Goal: Task Accomplishment & Management: Manage account settings

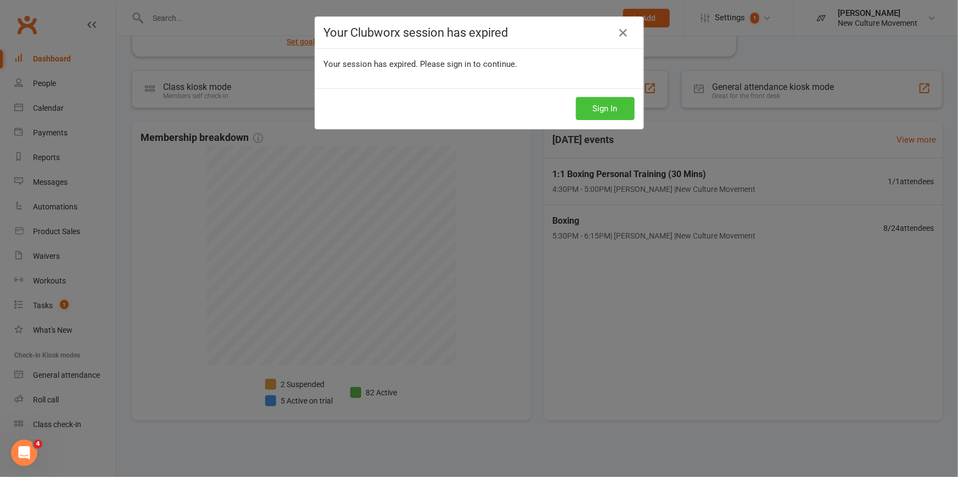
click at [606, 114] on button "Sign In" at bounding box center [605, 108] width 59 height 23
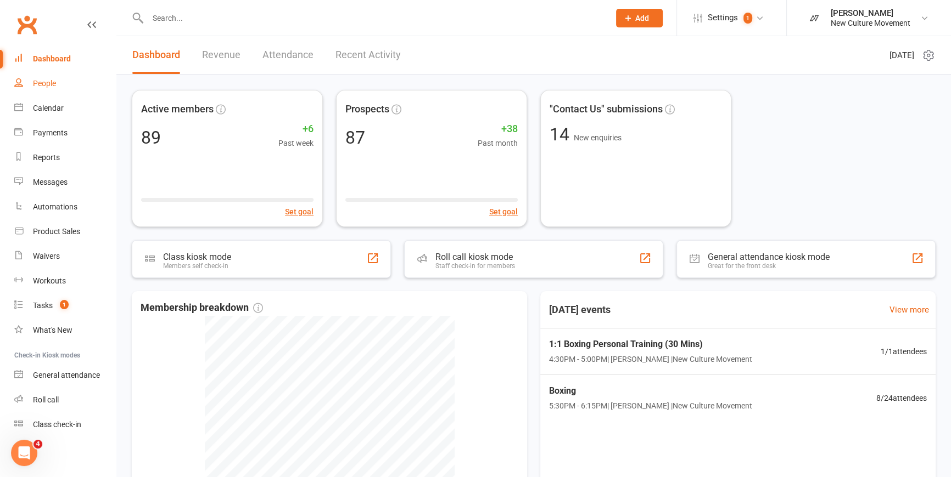
click at [47, 79] on div "People" at bounding box center [44, 83] width 23 height 9
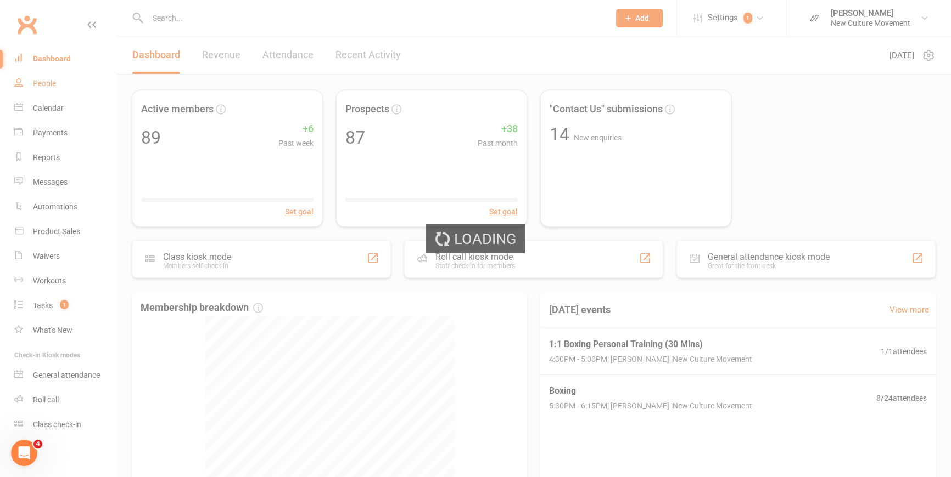
select select "100"
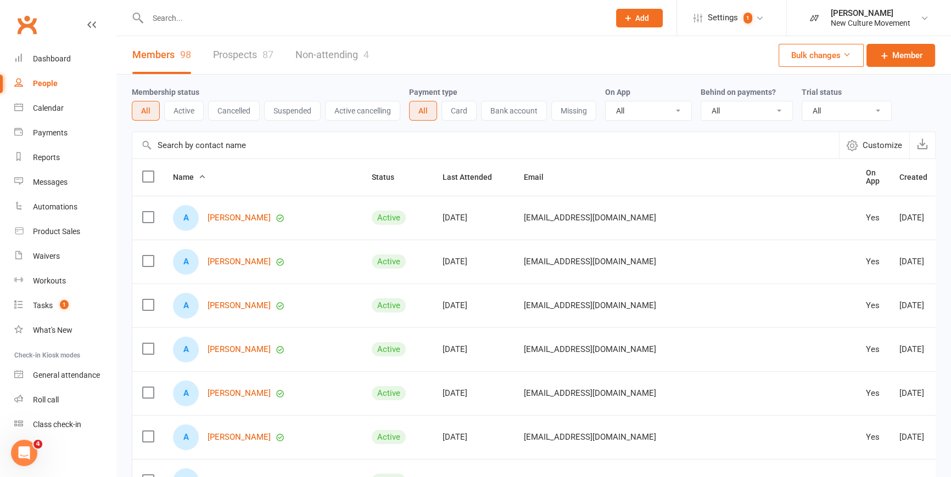
click at [255, 145] on input "text" at bounding box center [485, 145] width 706 height 26
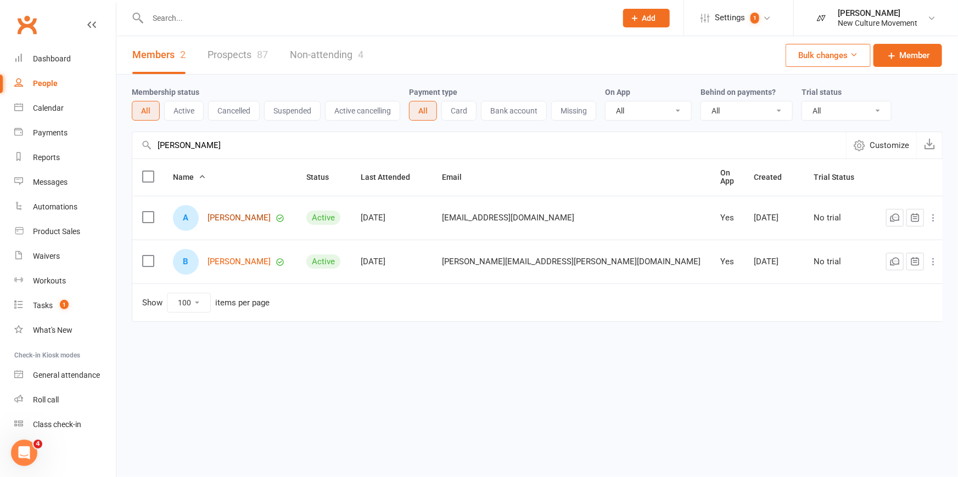
type input "[PERSON_NAME]"
click at [246, 214] on link "[PERSON_NAME]" at bounding box center [238, 218] width 63 height 9
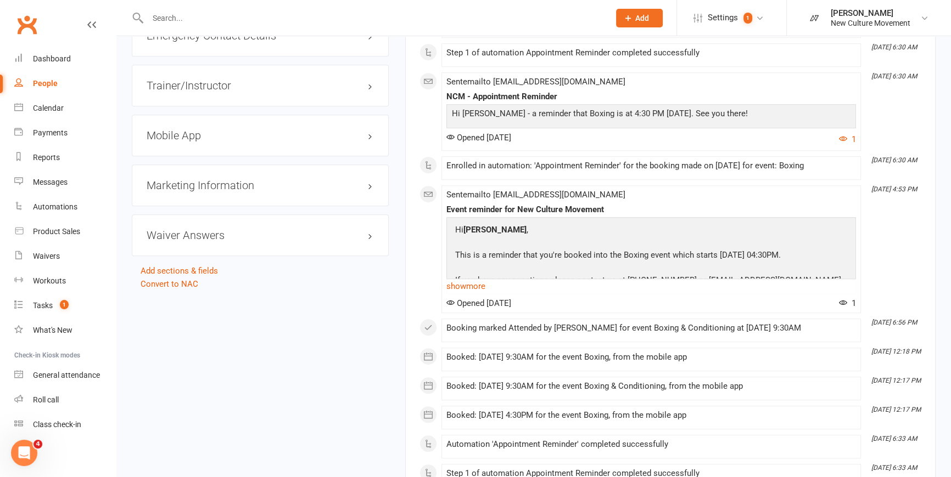
scroll to position [898, 0]
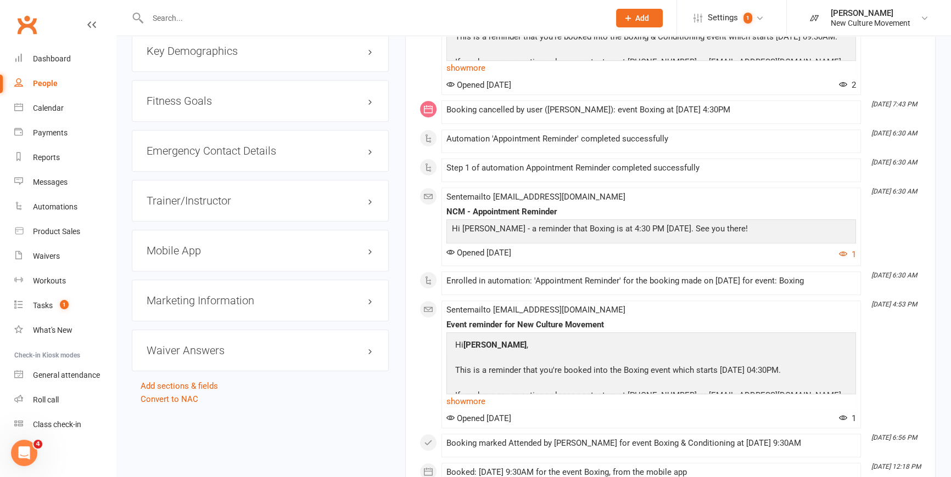
click at [221, 245] on div "Mobile App" at bounding box center [260, 251] width 257 height 42
click at [371, 245] on h3 "Mobile App" at bounding box center [260, 251] width 227 height 12
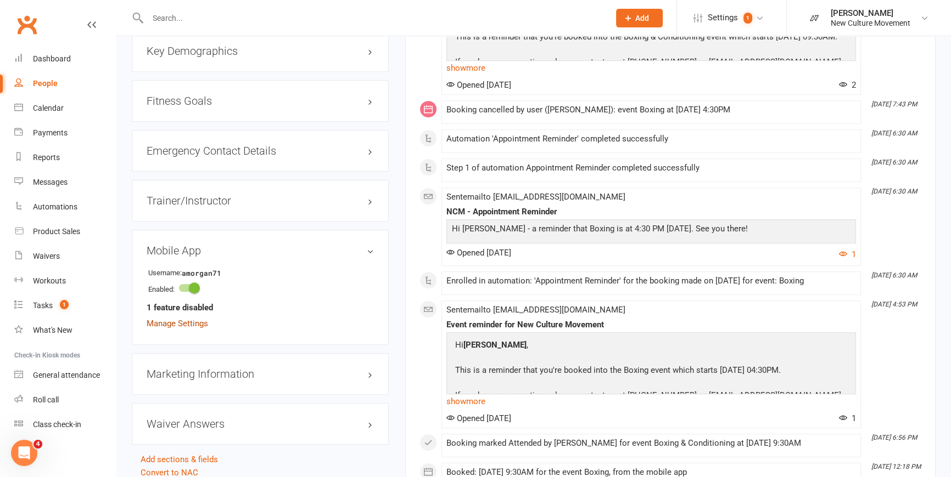
click at [175, 245] on link "Manage Settings" at bounding box center [177, 324] width 61 height 10
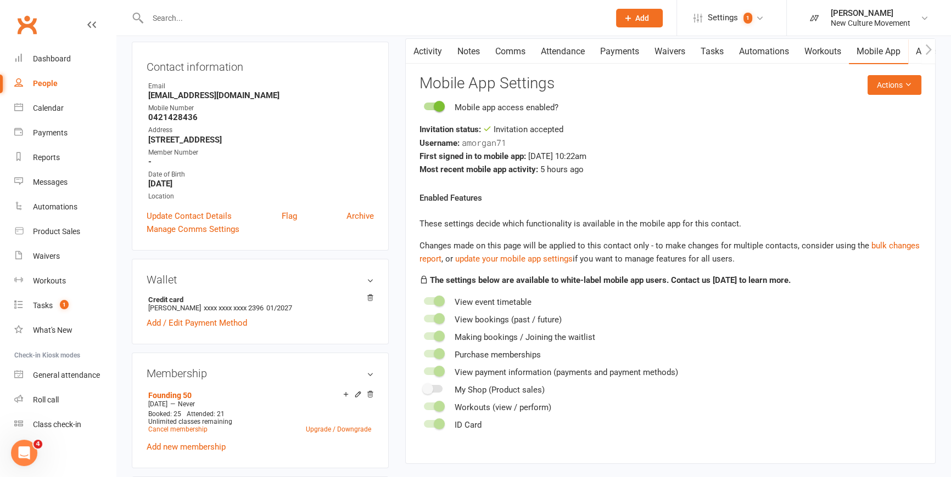
scroll to position [93, 0]
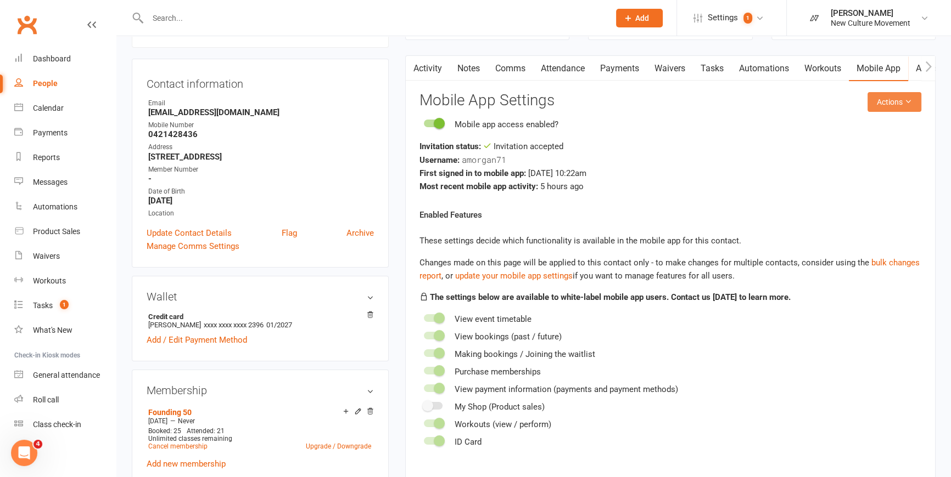
click at [563, 101] on button "Actions" at bounding box center [894, 102] width 54 height 20
click at [563, 171] on link "Reset password" at bounding box center [859, 171] width 109 height 22
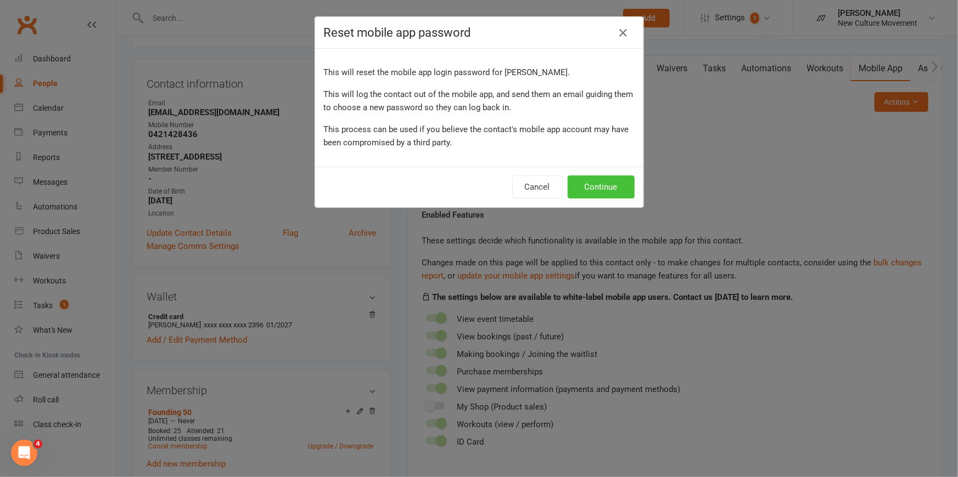
click at [563, 185] on button "Continue" at bounding box center [601, 187] width 67 height 23
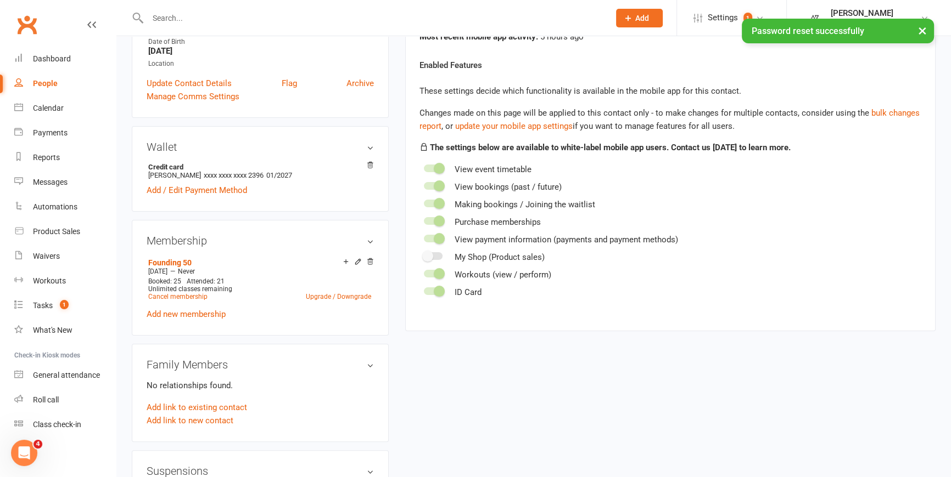
scroll to position [293, 0]
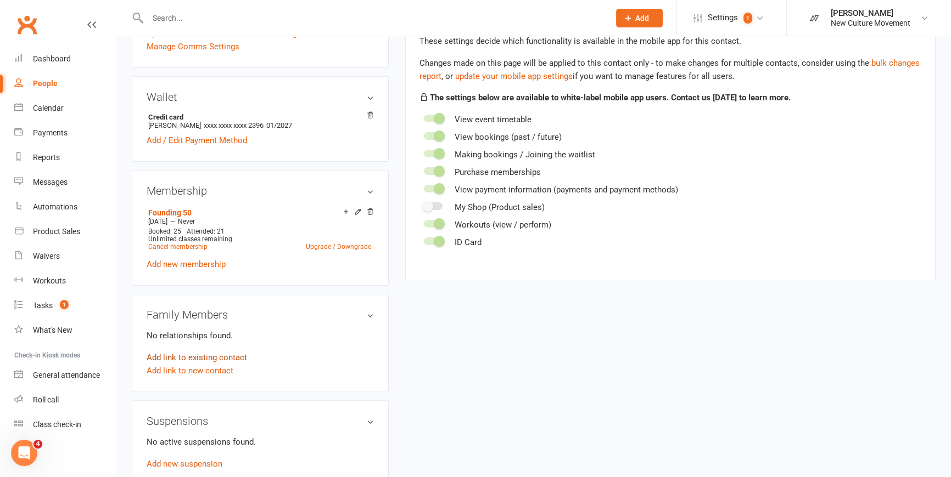
click at [214, 245] on link "Add link to existing contact" at bounding box center [197, 357] width 100 height 13
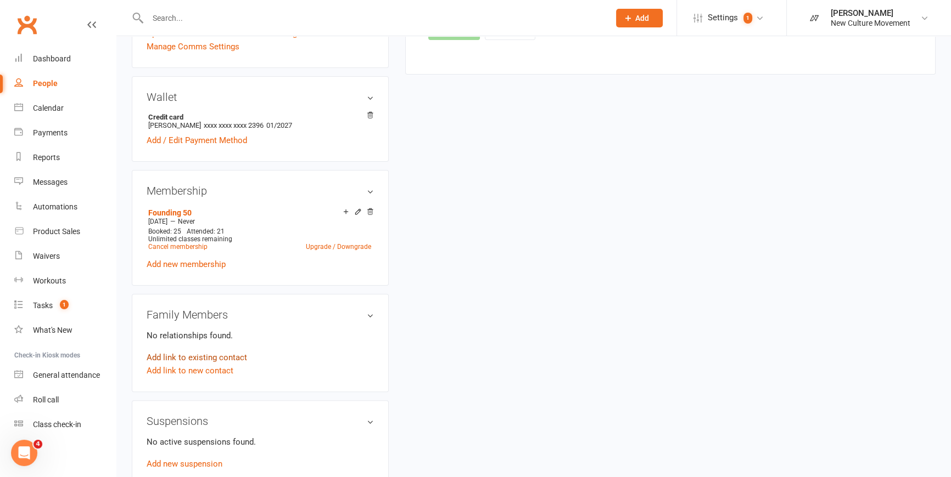
scroll to position [0, 0]
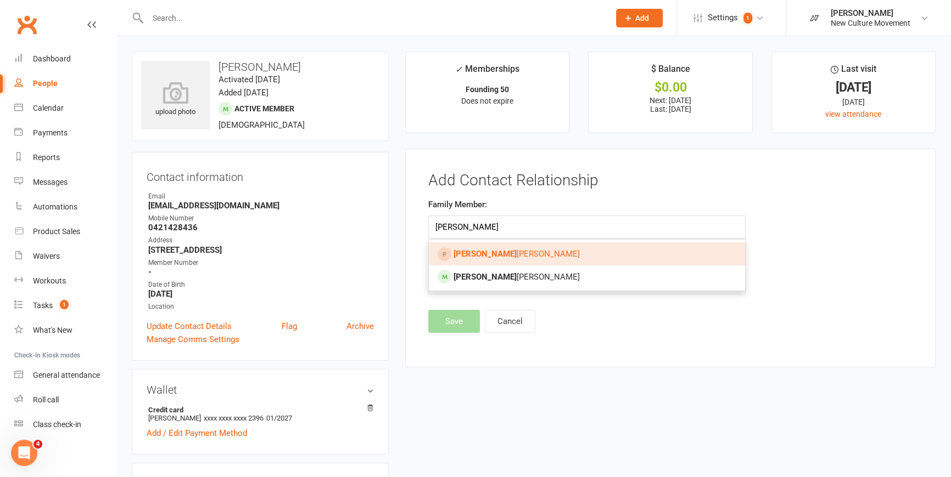
type input "[PERSON_NAME]"
click at [483, 245] on span "[PERSON_NAME]" at bounding box center [516, 254] width 126 height 10
type input "[PERSON_NAME]"
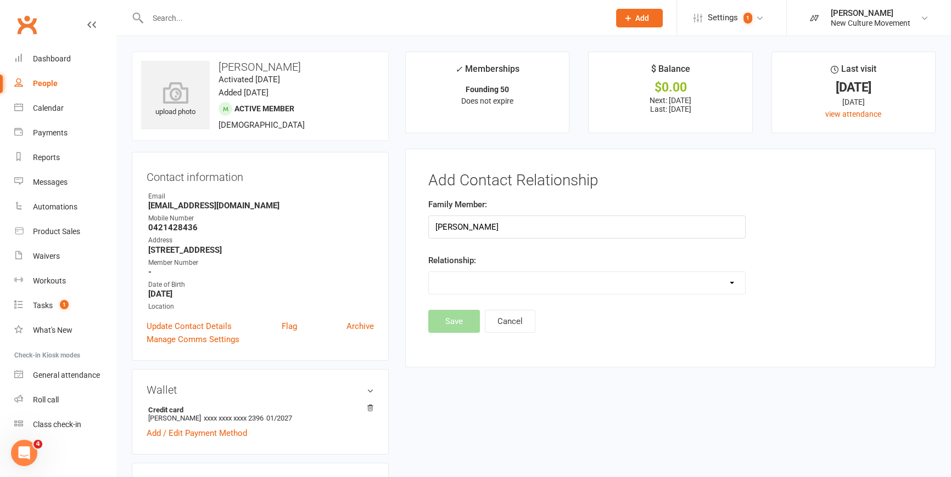
click at [504, 245] on select "Parent / Guardian Child Sibling (parent not in system) Spouse / Partner Cousin …" at bounding box center [587, 283] width 316 height 22
select select "3"
click at [429, 245] on select "Parent / Guardian Child Sibling (parent not in system) Spouse / Partner Cousin …" at bounding box center [587, 283] width 316 height 22
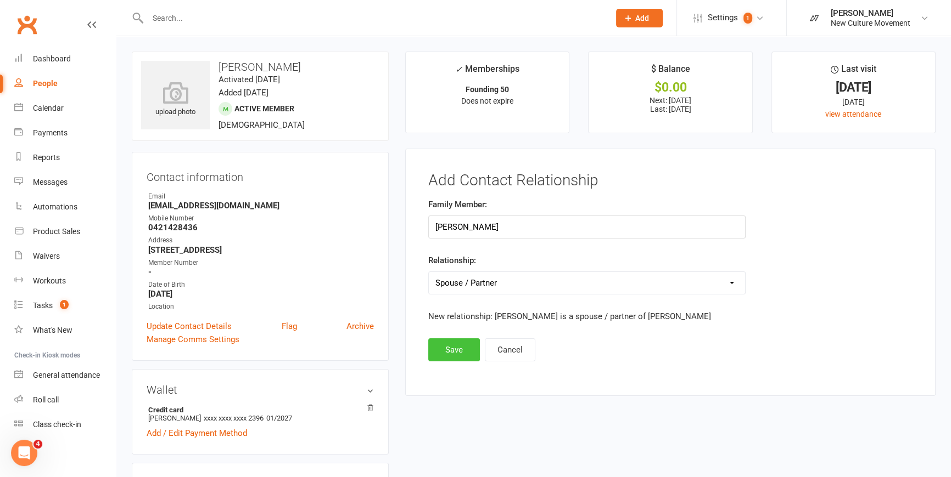
click at [456, 245] on button "Save" at bounding box center [454, 350] width 52 height 23
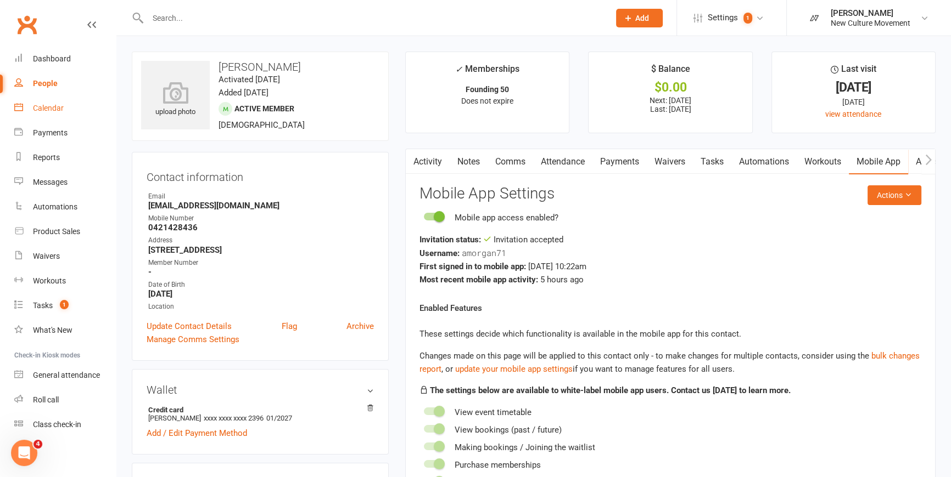
click at [50, 108] on div "Calendar" at bounding box center [48, 108] width 31 height 9
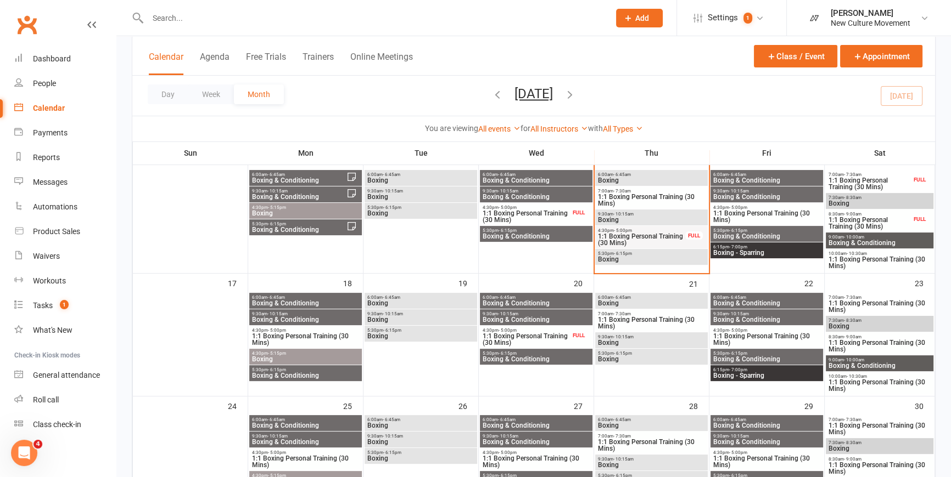
scroll to position [299, 0]
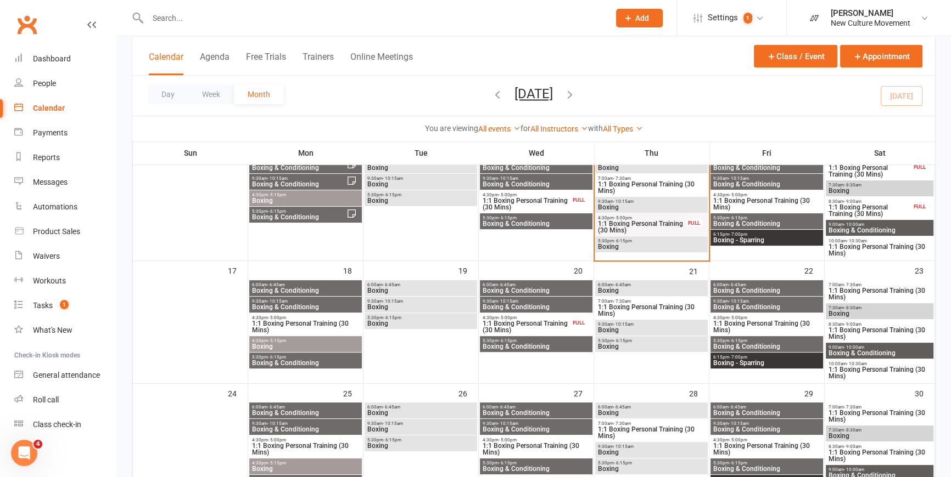
click at [342, 245] on span "1:1 Boxing Personal Training (30 Mins)" at bounding box center [305, 327] width 108 height 13
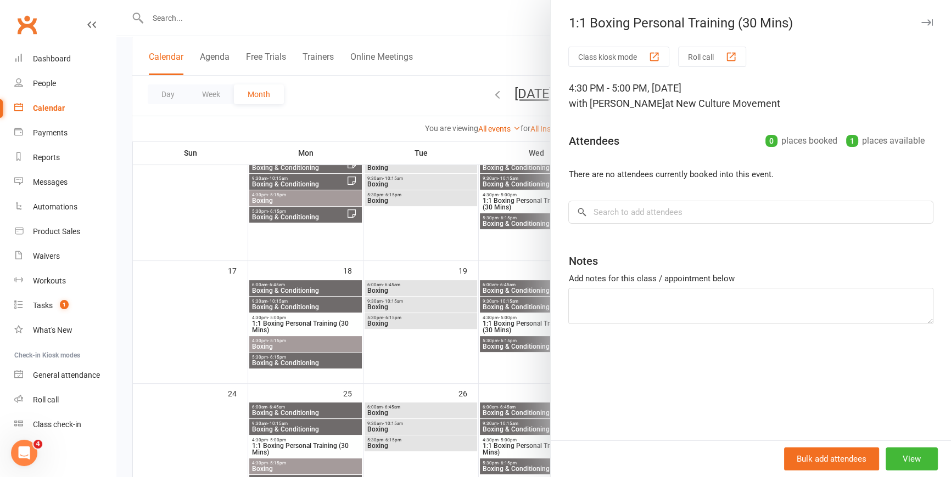
click at [342, 245] on div at bounding box center [533, 238] width 834 height 477
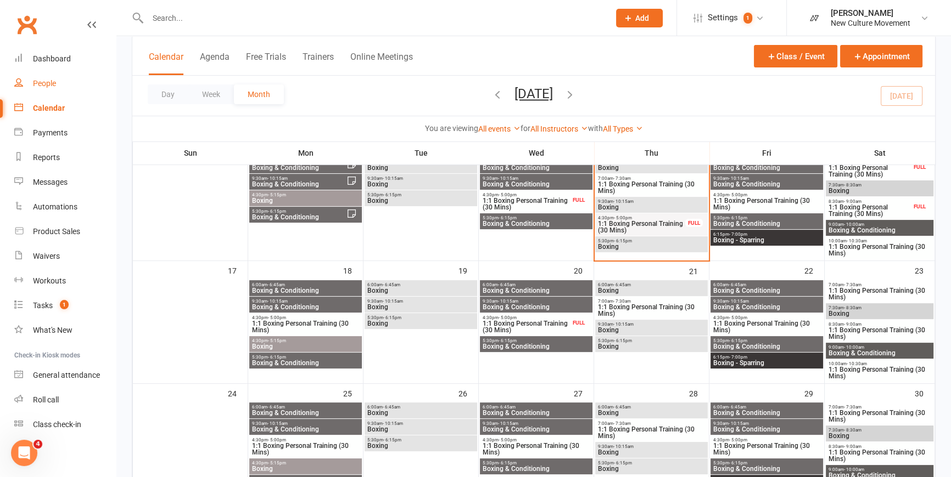
click at [49, 81] on div "People" at bounding box center [44, 83] width 23 height 9
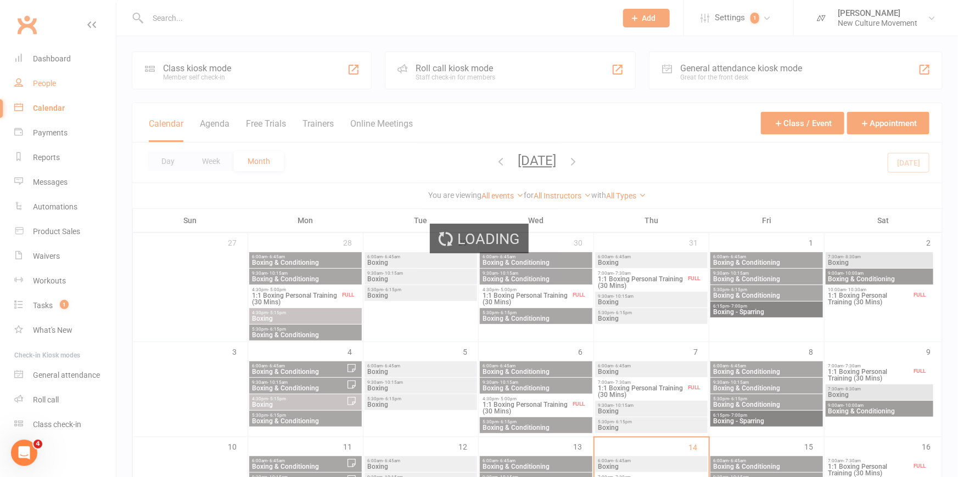
select select "100"
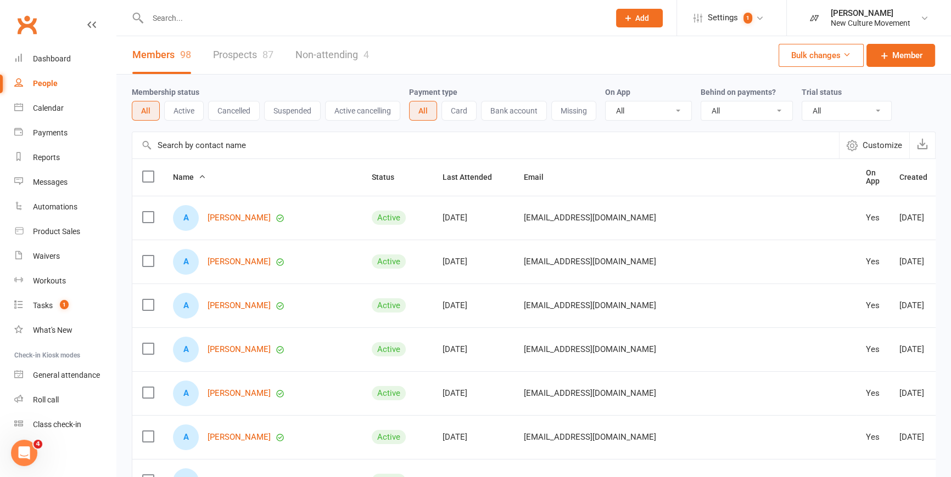
click at [263, 146] on input "text" at bounding box center [485, 145] width 706 height 26
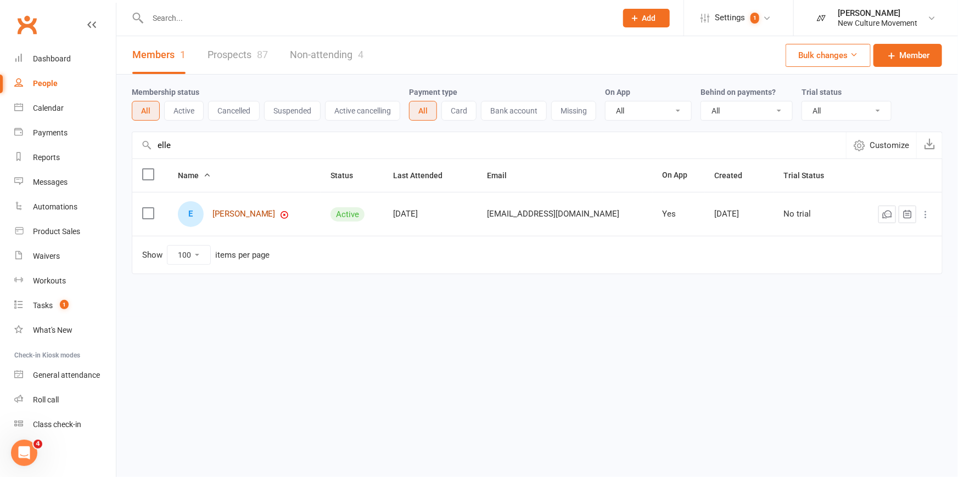
type input "elle"
click at [241, 210] on link "[PERSON_NAME]" at bounding box center [243, 214] width 63 height 9
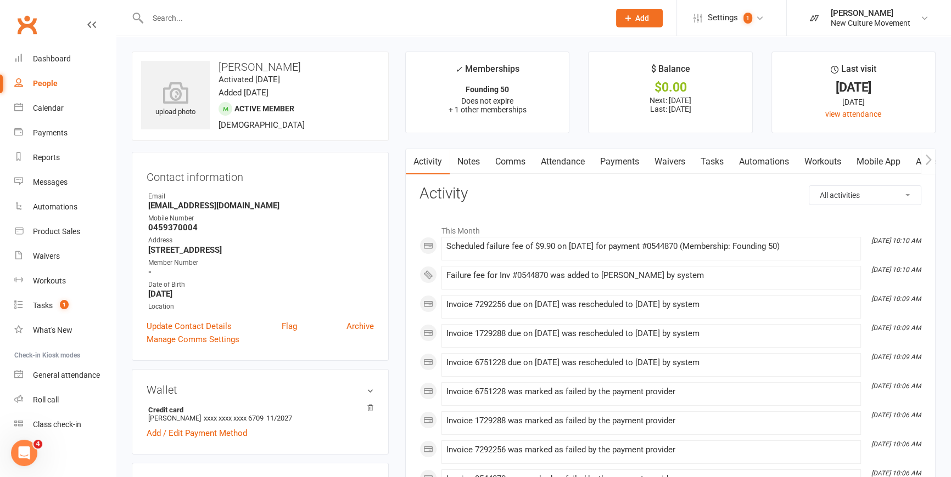
click at [563, 159] on link "Payments" at bounding box center [619, 161] width 54 height 25
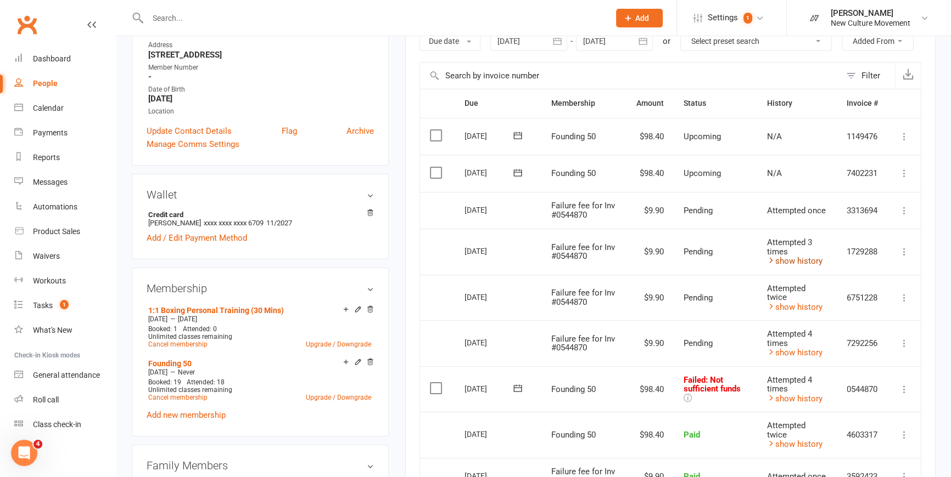
scroll to position [199, 0]
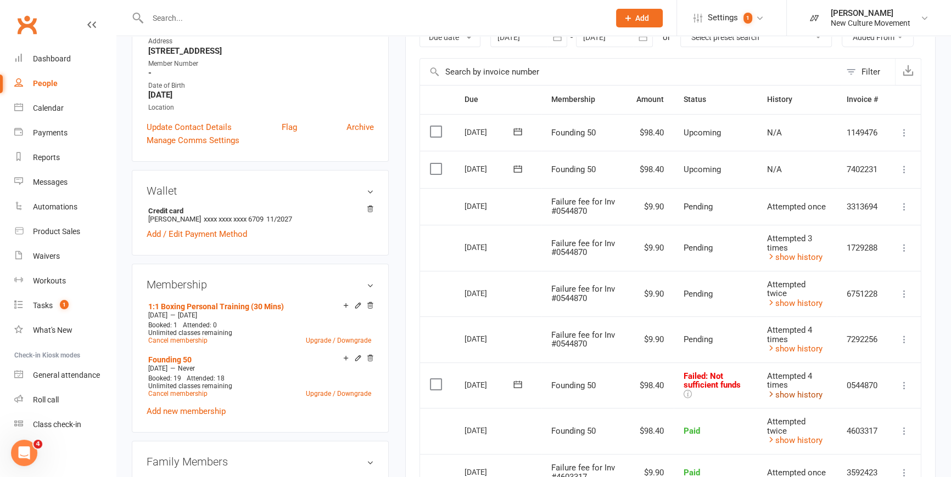
click at [563, 245] on link "show history" at bounding box center [793, 395] width 55 height 10
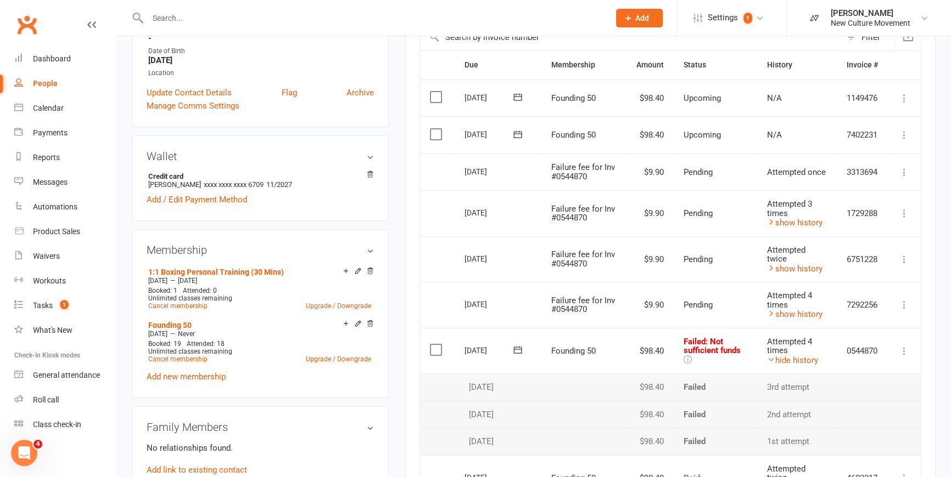
scroll to position [299, 0]
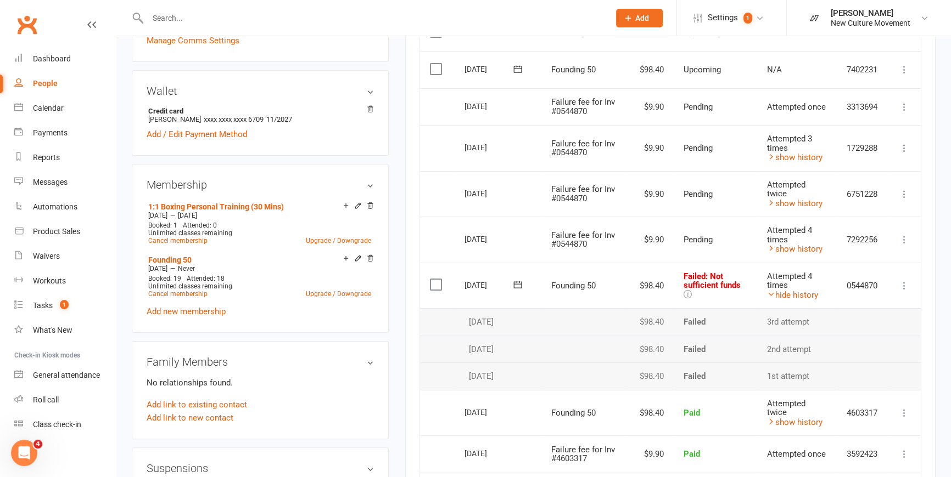
click at [563, 245] on icon at bounding box center [903, 285] width 11 height 11
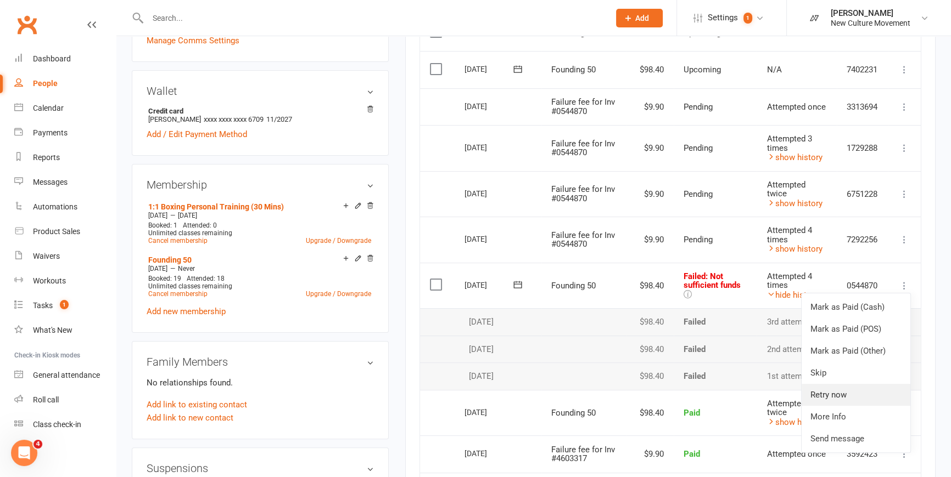
click at [563, 245] on link "Retry now" at bounding box center [855, 395] width 109 height 22
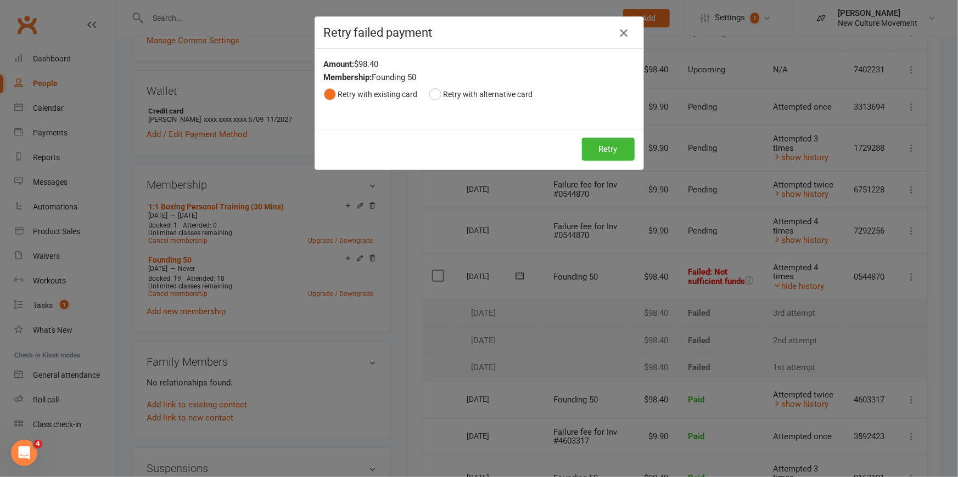
click at [563, 32] on icon "button" at bounding box center [623, 32] width 13 height 13
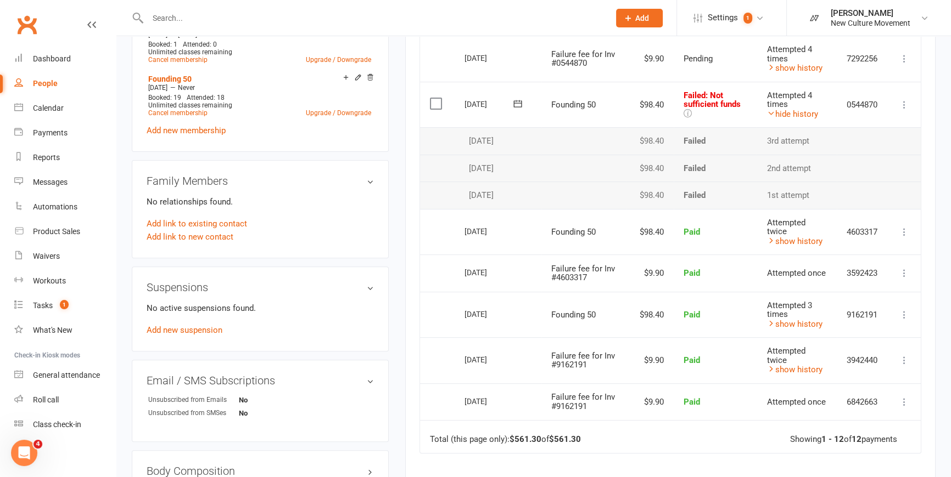
scroll to position [499, 0]
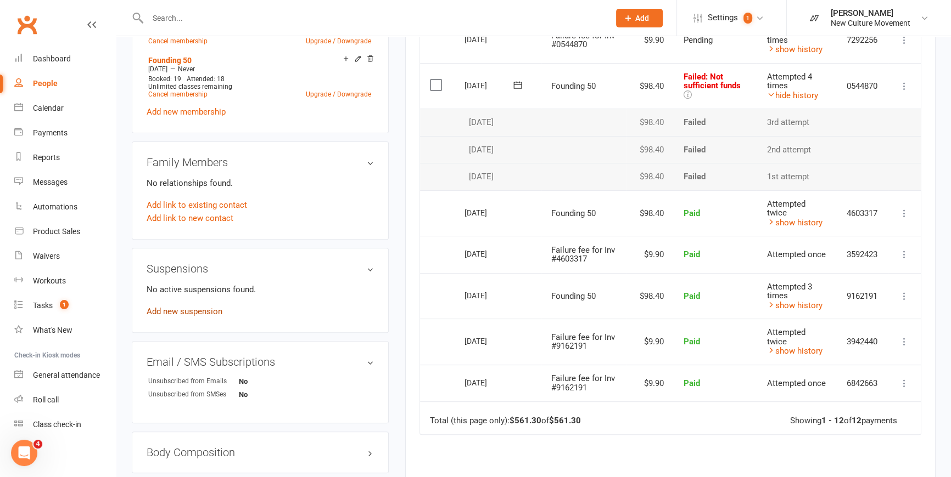
click at [192, 245] on link "Add new suspension" at bounding box center [185, 312] width 76 height 10
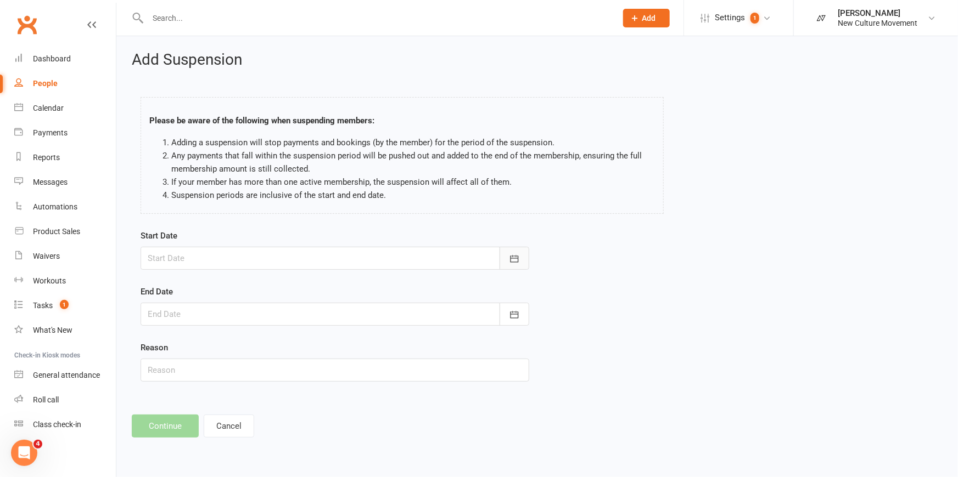
click at [514, 245] on icon "button" at bounding box center [514, 259] width 11 height 11
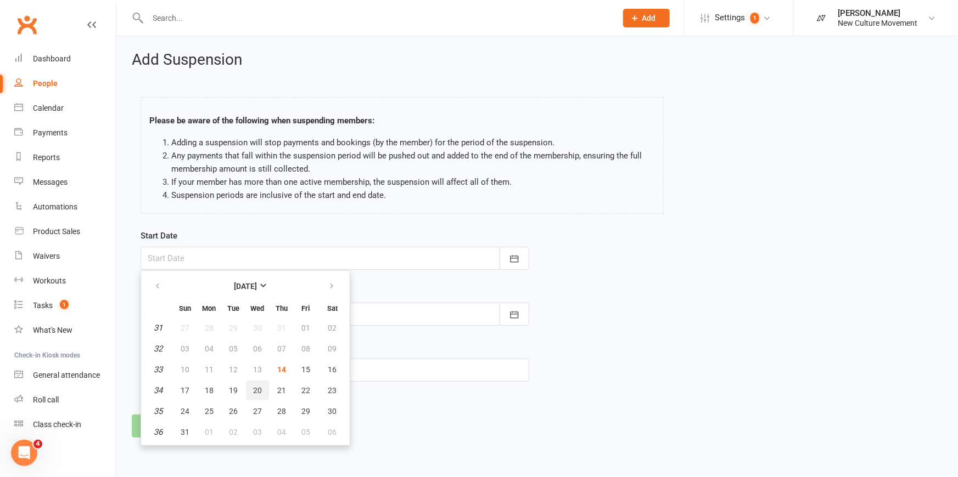
click at [258, 245] on span "20" at bounding box center [257, 390] width 9 height 9
type input "[DATE]"
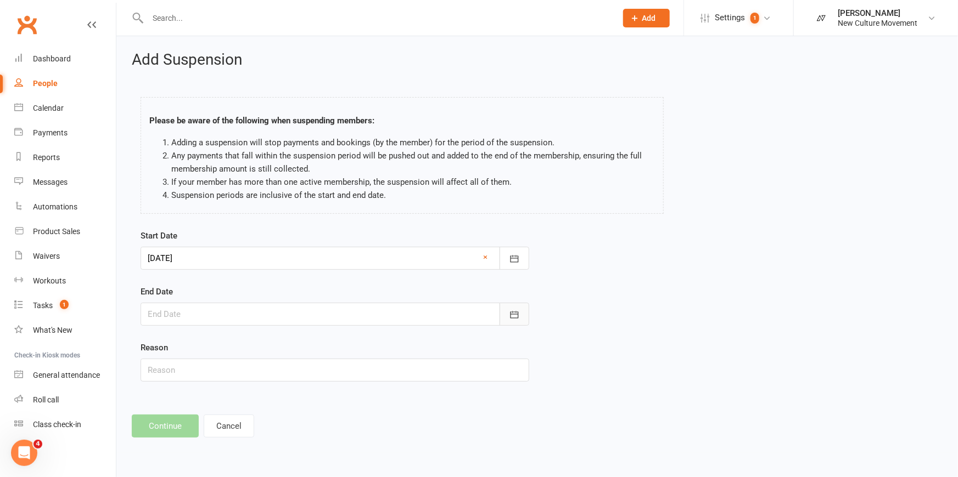
click at [519, 245] on icon "button" at bounding box center [514, 315] width 11 height 11
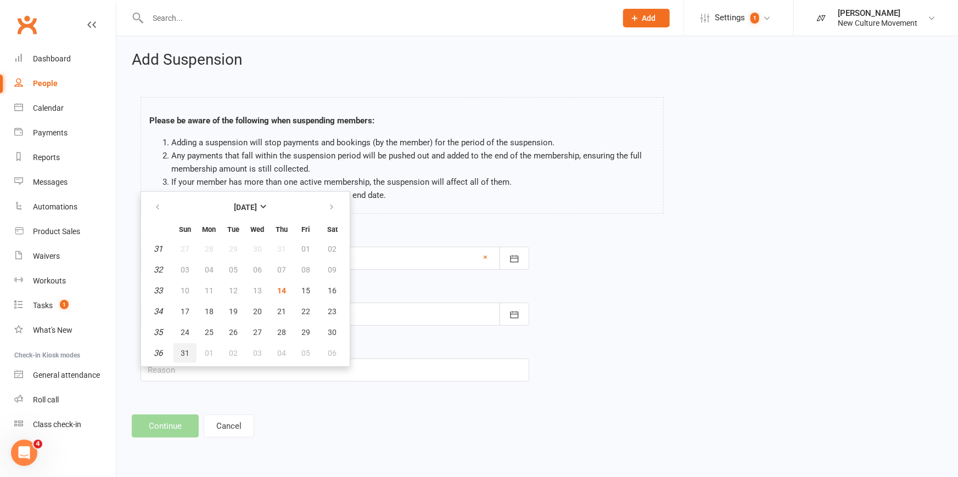
click at [182, 245] on span "31" at bounding box center [185, 353] width 9 height 9
type input "[DATE]"
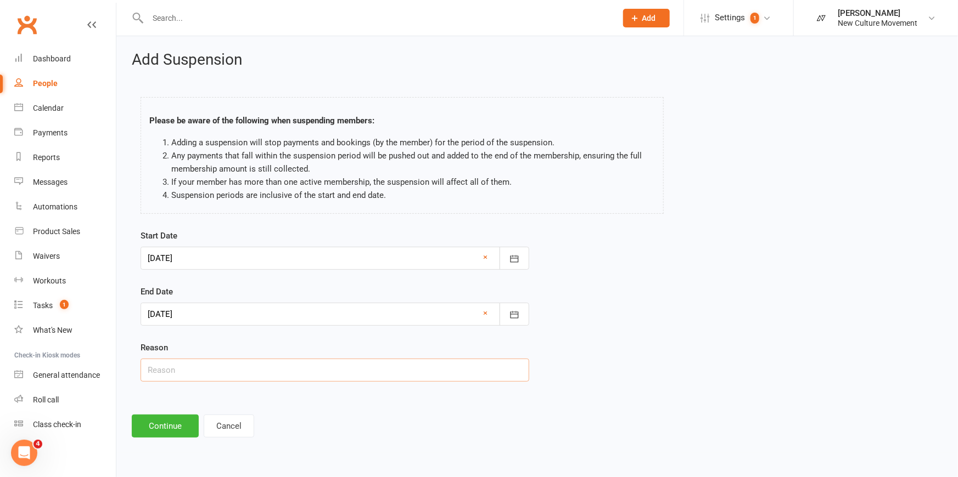
click at [187, 245] on input "text" at bounding box center [335, 370] width 389 height 23
type input "r"
type input "Travelling"
click at [159, 245] on button "Continue" at bounding box center [165, 426] width 67 height 23
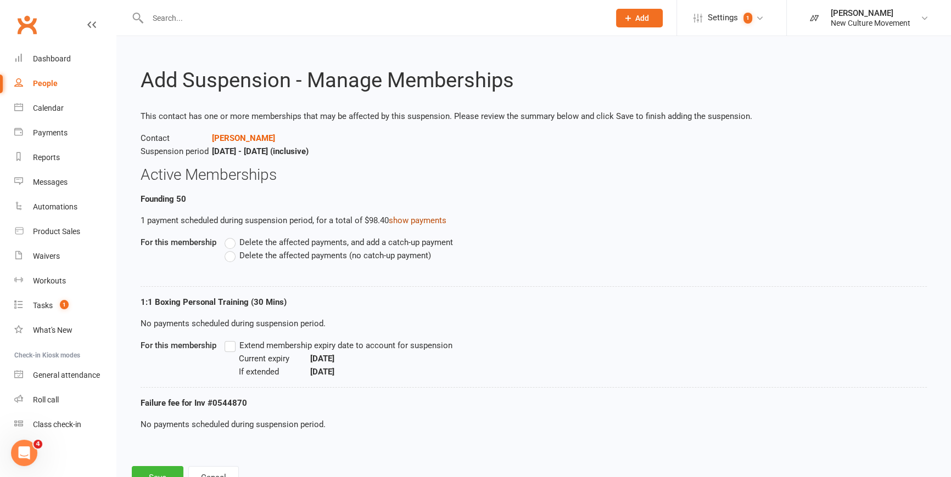
click at [420, 220] on link "show payments" at bounding box center [418, 221] width 58 height 10
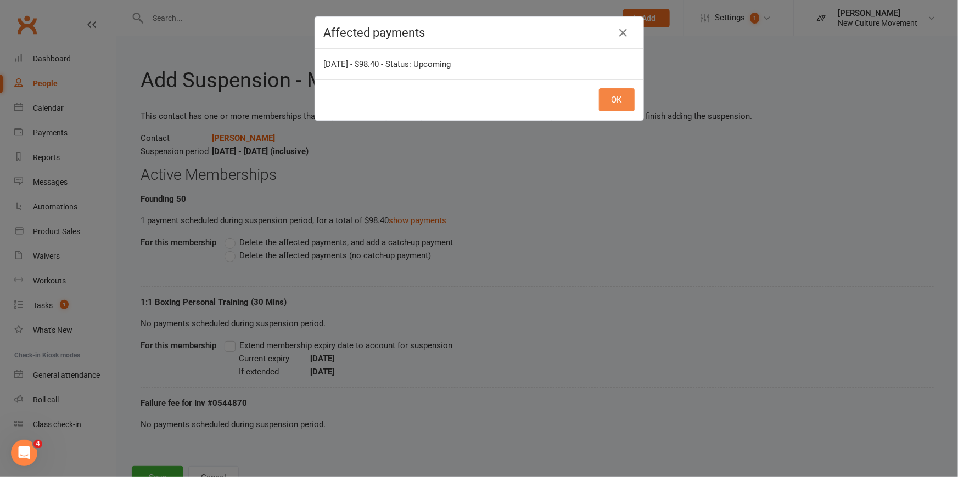
click at [563, 105] on button "OK" at bounding box center [617, 99] width 36 height 23
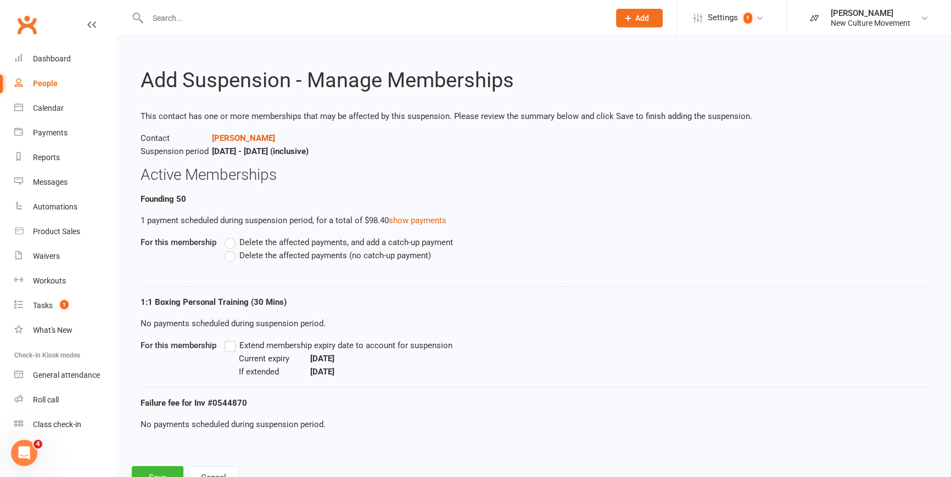
click at [234, 245] on label "Delete the affected payments, and add a catch-up payment" at bounding box center [338, 242] width 228 height 13
click at [232, 236] on input "Delete the affected payments, and add a catch-up payment" at bounding box center [227, 236] width 7 height 0
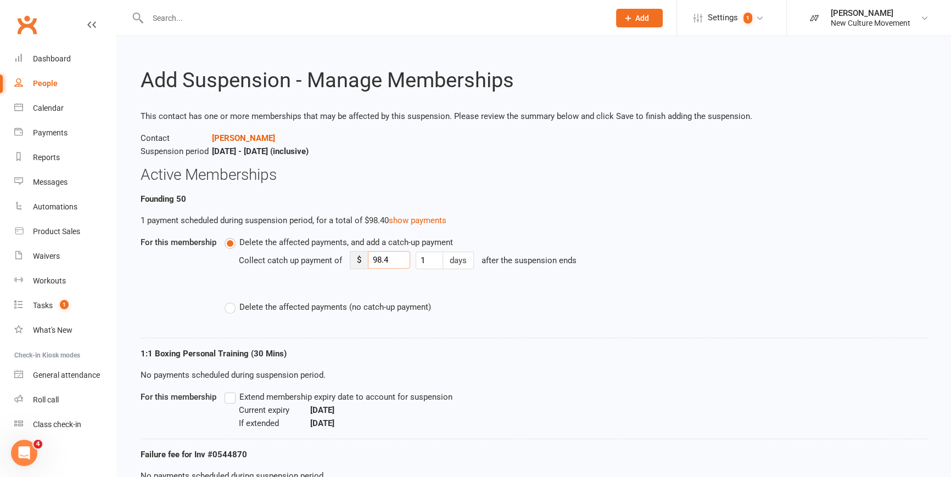
click at [389, 245] on input "98.4" at bounding box center [389, 260] width 42 height 18
drag, startPoint x: 396, startPoint y: 261, endPoint x: 196, endPoint y: 257, distance: 200.4
click at [198, 245] on div "For this membership Delete the affected payments, and add a catch-up payment Co…" at bounding box center [534, 282] width 786 height 93
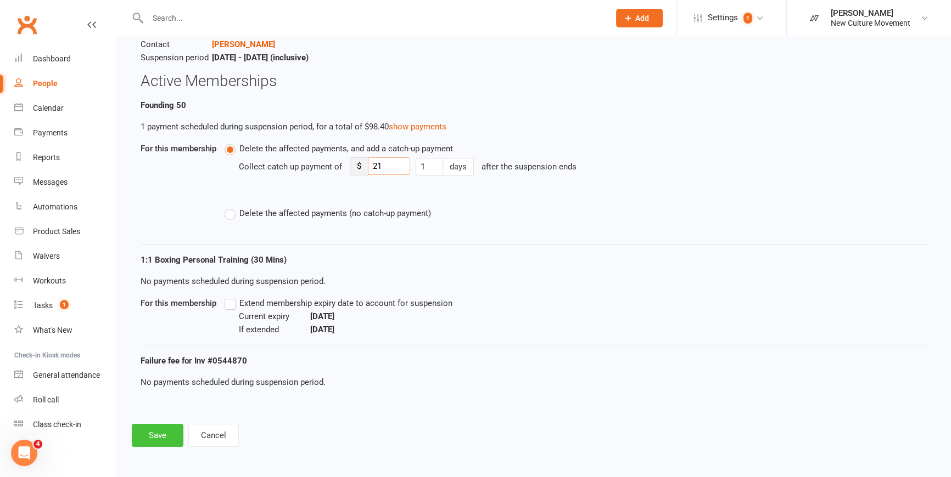
type input "21"
click at [168, 245] on button "Save" at bounding box center [158, 435] width 52 height 23
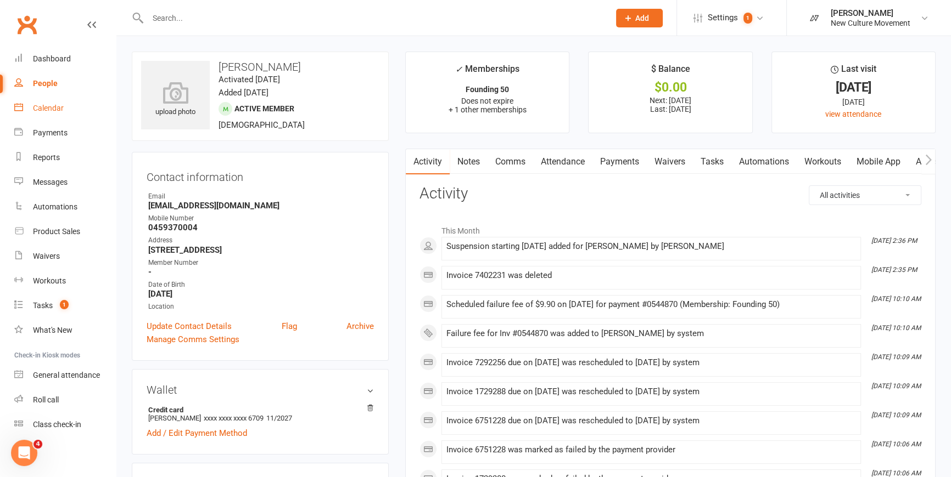
click at [48, 110] on div "Calendar" at bounding box center [48, 108] width 31 height 9
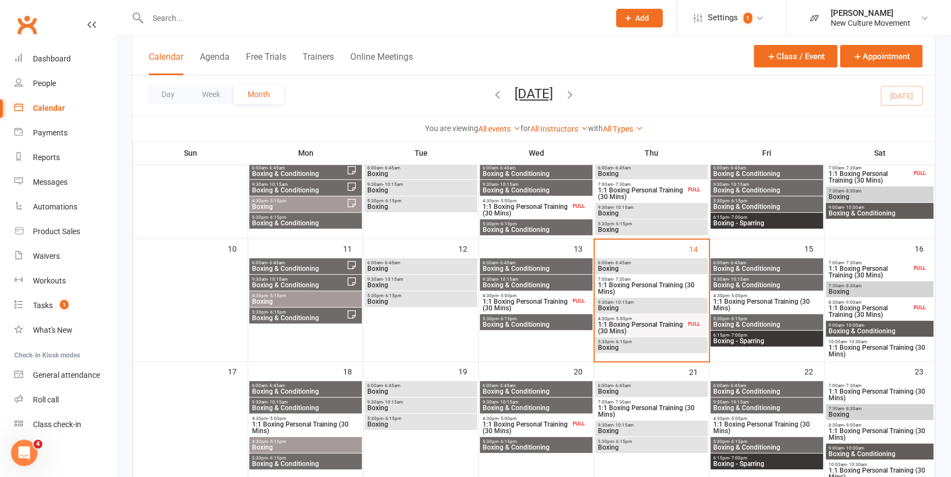
scroll to position [199, 0]
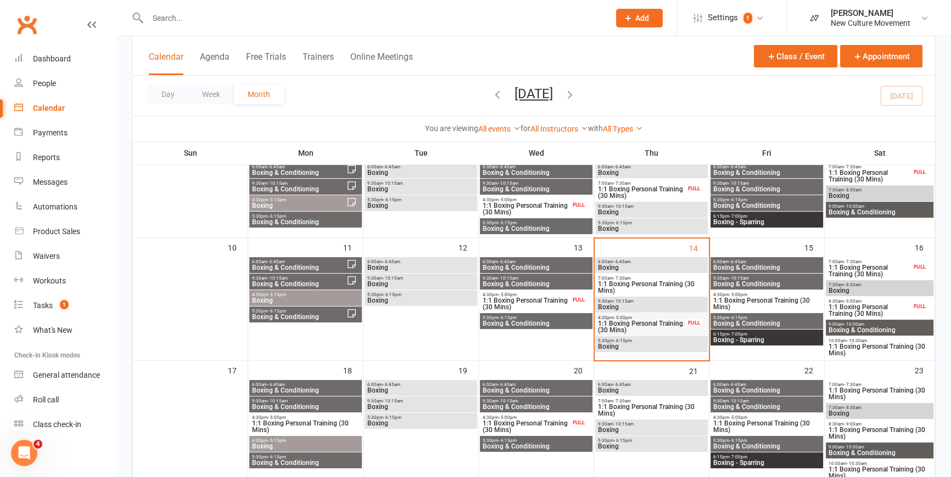
click at [563, 245] on span "1:1 Boxing Personal Training (30 Mins)" at bounding box center [641, 327] width 88 height 13
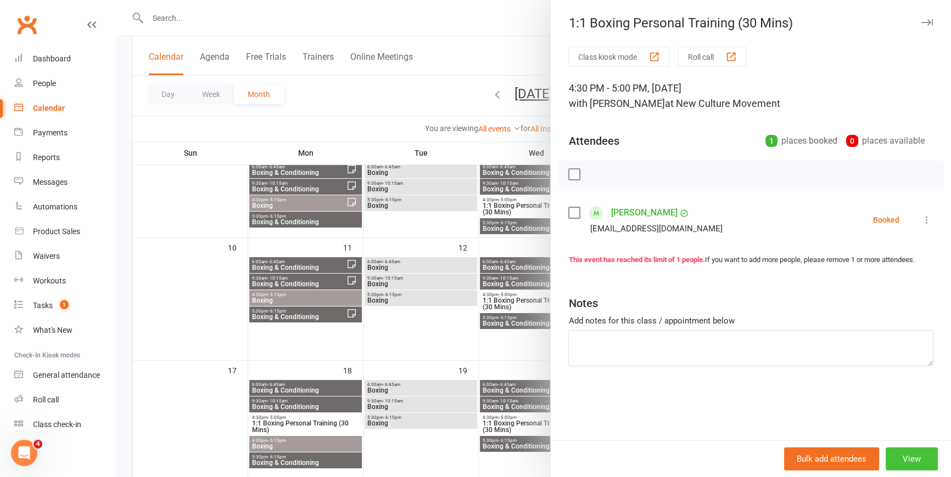
click at [563, 245] on button "View" at bounding box center [911, 459] width 52 height 23
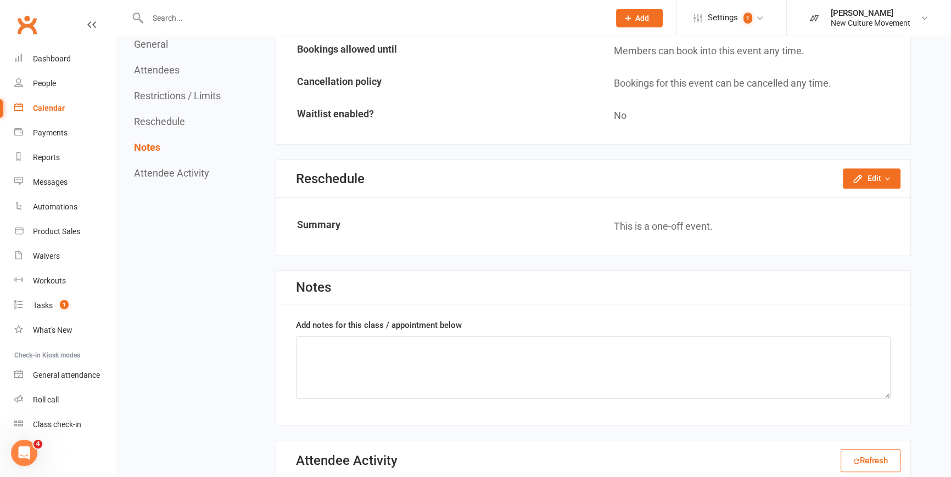
scroll to position [948, 0]
click at [563, 173] on button "Edit" at bounding box center [871, 180] width 58 height 20
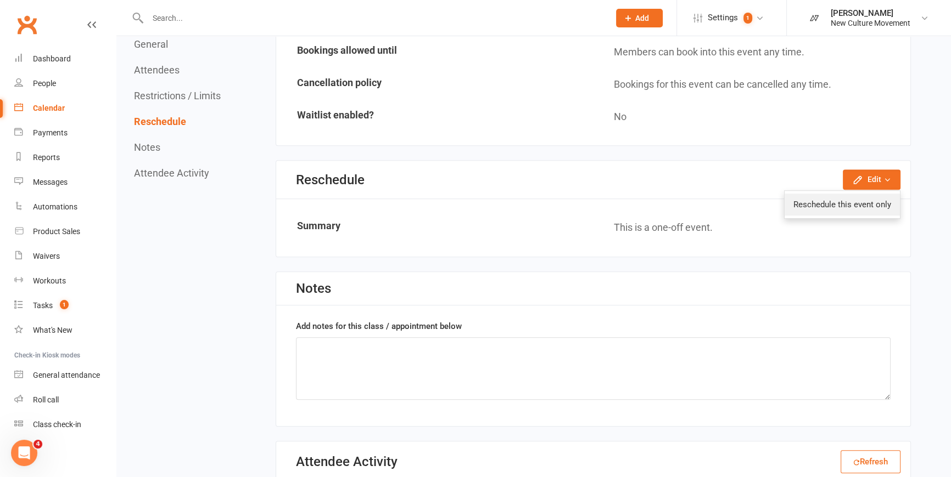
click at [563, 204] on link "Reschedule this event only" at bounding box center [841, 205] width 115 height 22
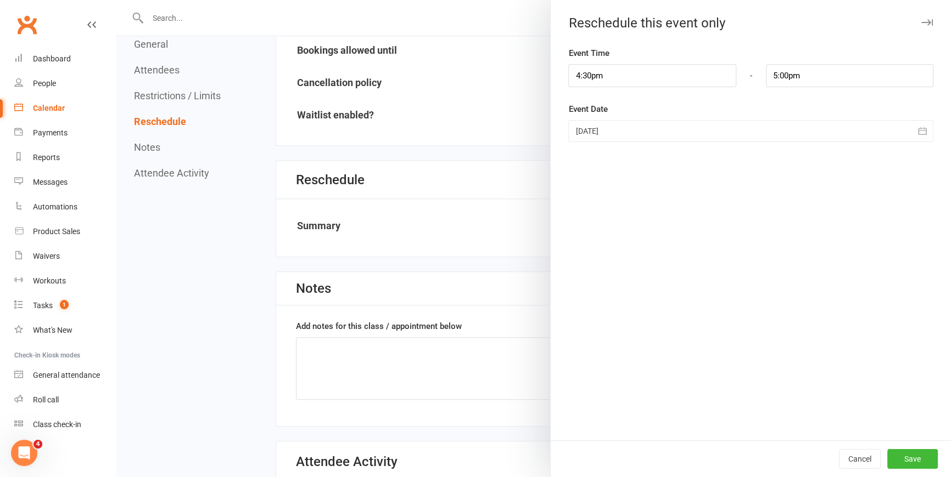
click at [563, 130] on div at bounding box center [750, 131] width 365 height 22
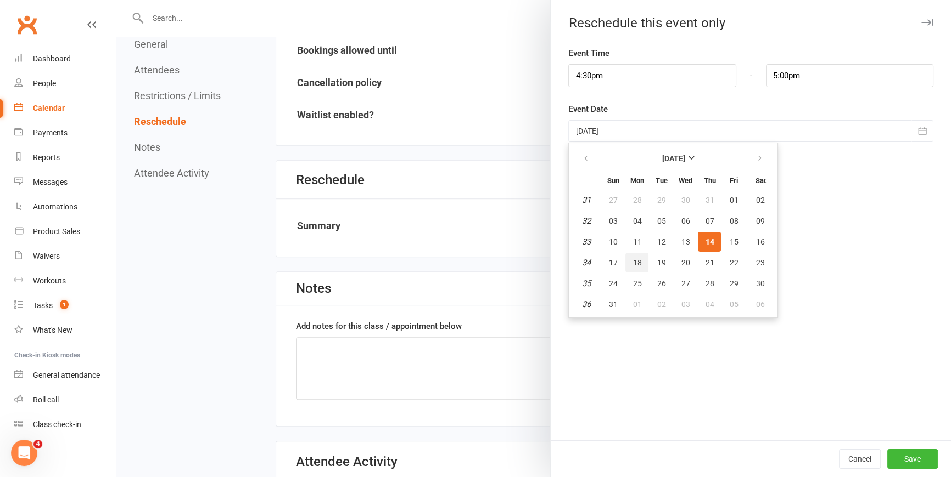
click at [563, 245] on span "18" at bounding box center [636, 263] width 9 height 9
type input "[DATE]"
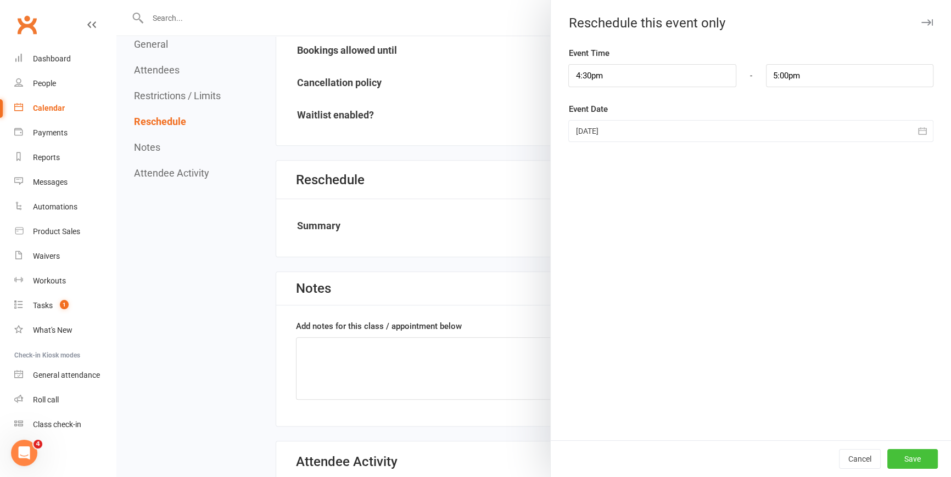
click at [563, 245] on button "Save" at bounding box center [912, 460] width 50 height 20
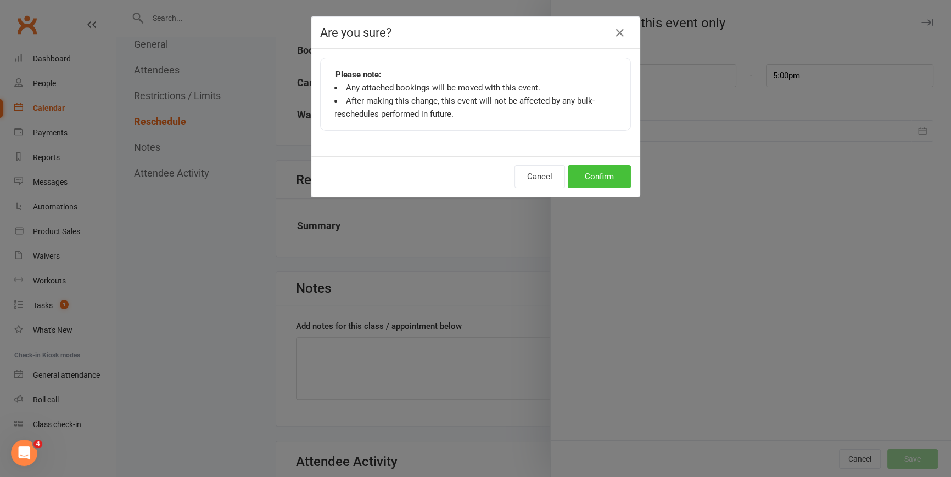
click at [563, 175] on button "Confirm" at bounding box center [599, 176] width 63 height 23
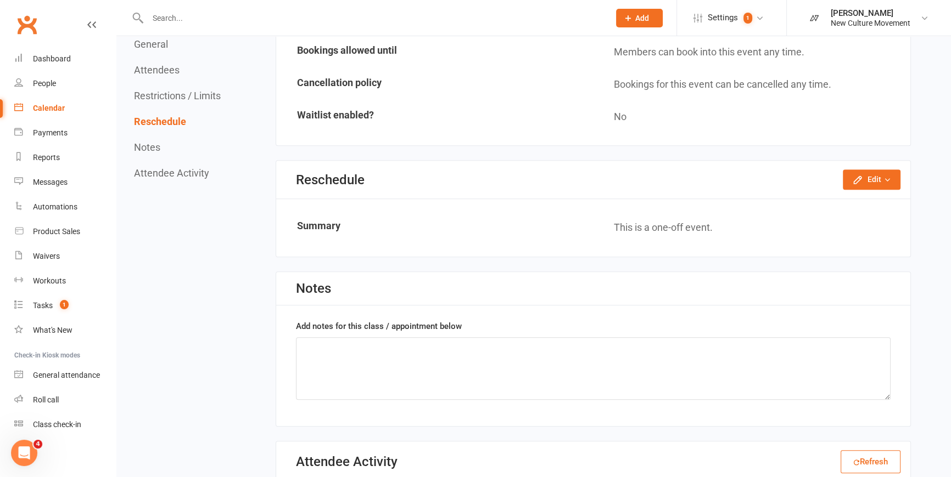
click at [48, 109] on div "Calendar" at bounding box center [49, 108] width 32 height 9
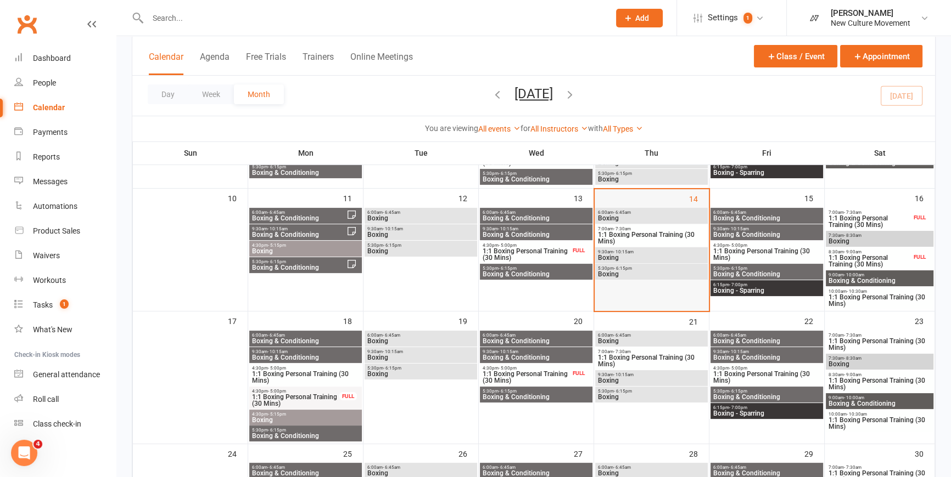
scroll to position [249, 0]
click at [333, 245] on span "1:1 Boxing Personal Training (30 Mins)" at bounding box center [305, 376] width 108 height 13
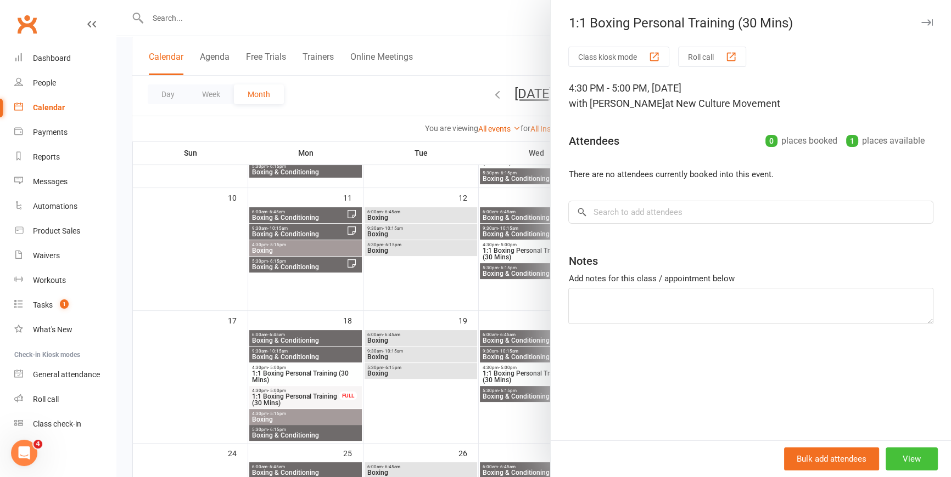
click at [563, 245] on button "View" at bounding box center [911, 459] width 52 height 23
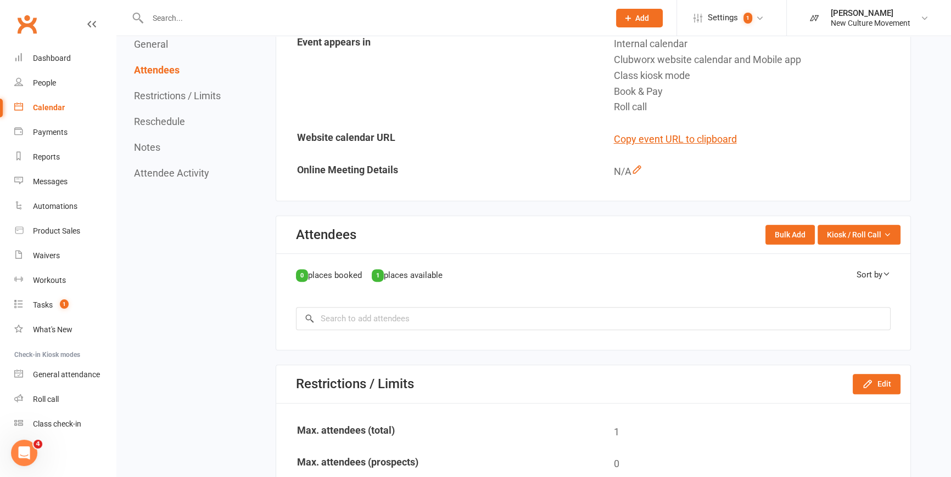
scroll to position [598, 0]
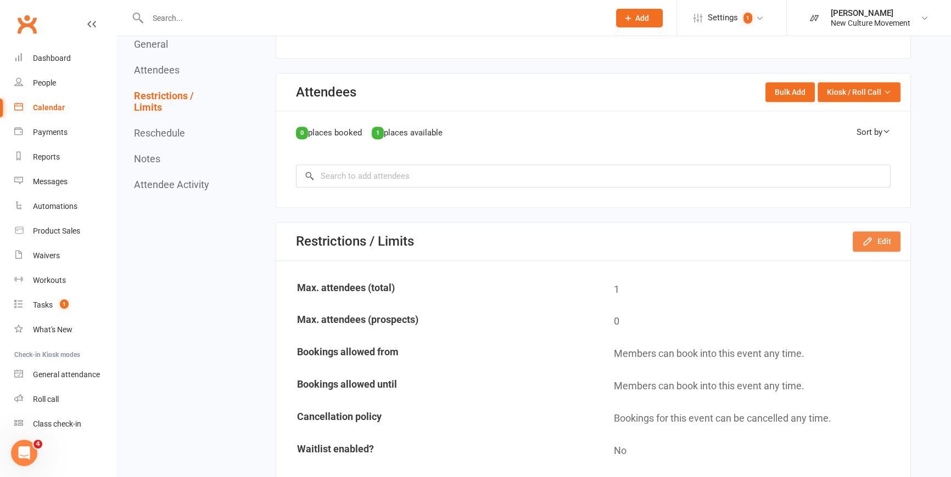
click at [563, 239] on button "Edit" at bounding box center [876, 242] width 48 height 20
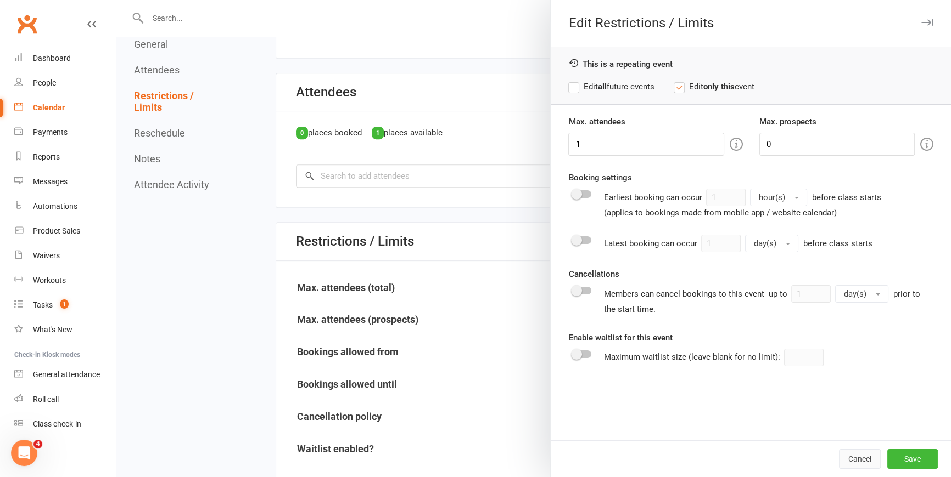
click at [563, 245] on button "Cancel" at bounding box center [860, 460] width 42 height 20
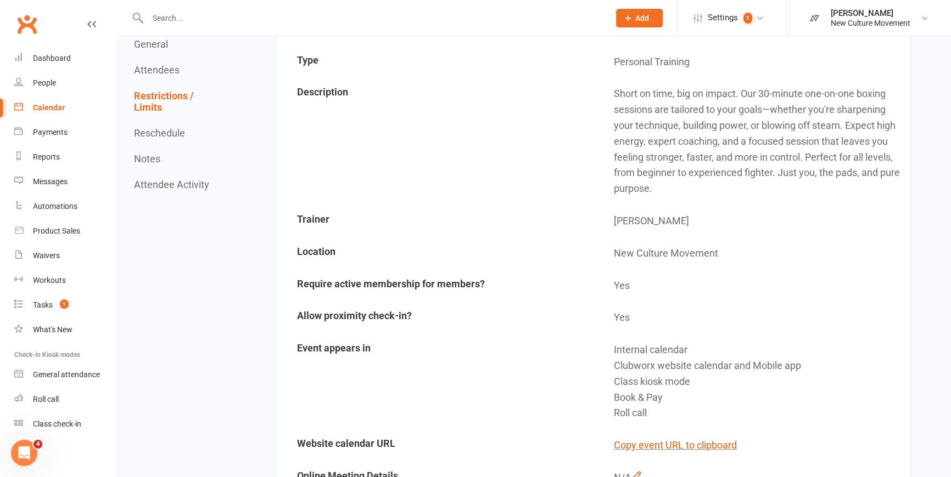
scroll to position [0, 0]
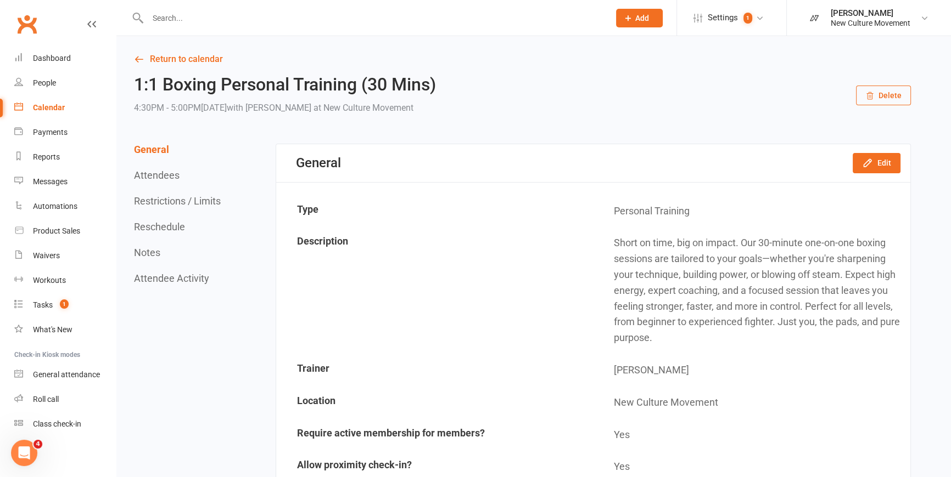
click at [563, 93] on icon "button" at bounding box center [869, 96] width 9 height 9
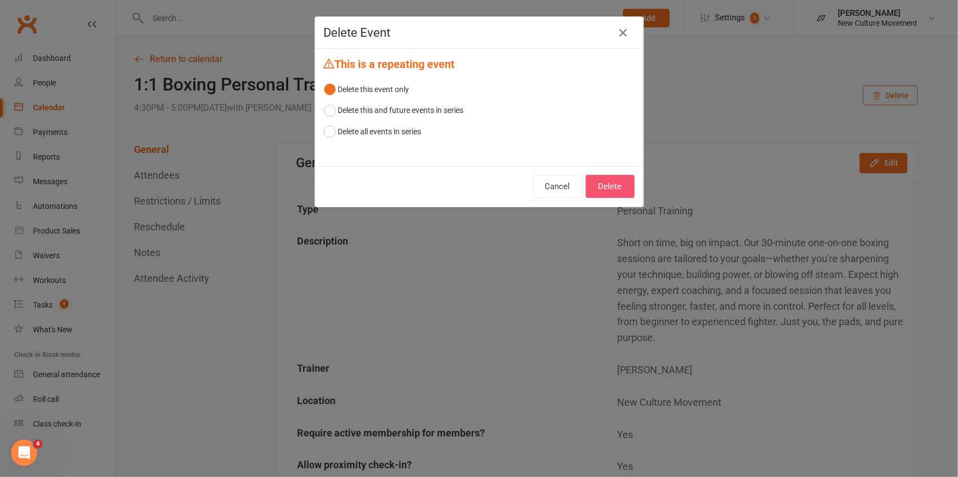
click at [563, 189] on button "Delete" at bounding box center [610, 186] width 49 height 23
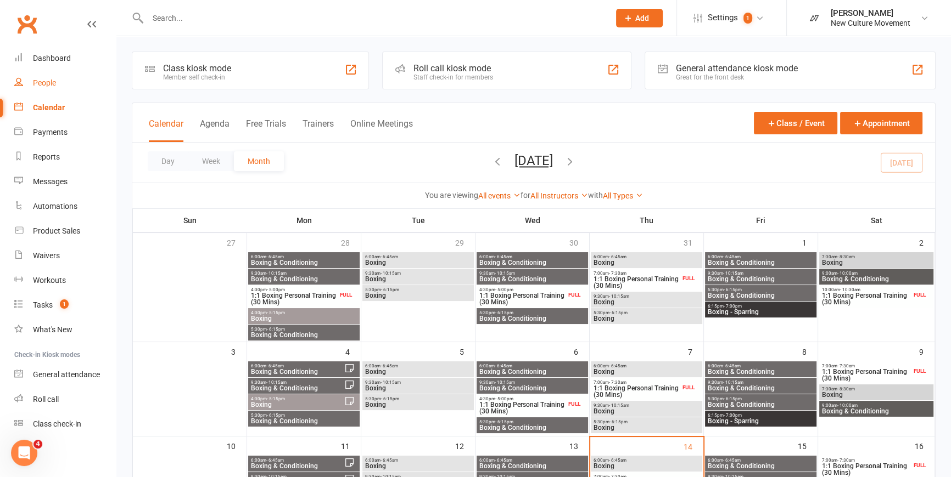
click at [47, 82] on div "People" at bounding box center [44, 82] width 23 height 9
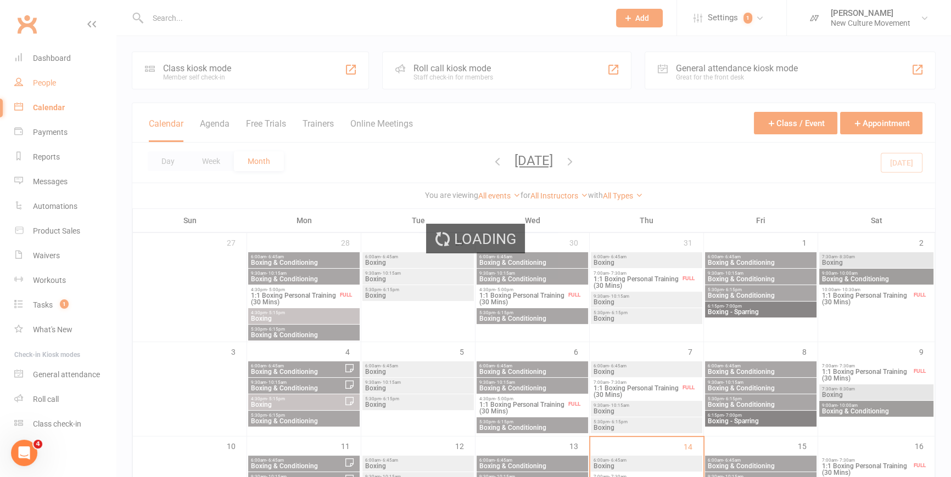
select select "100"
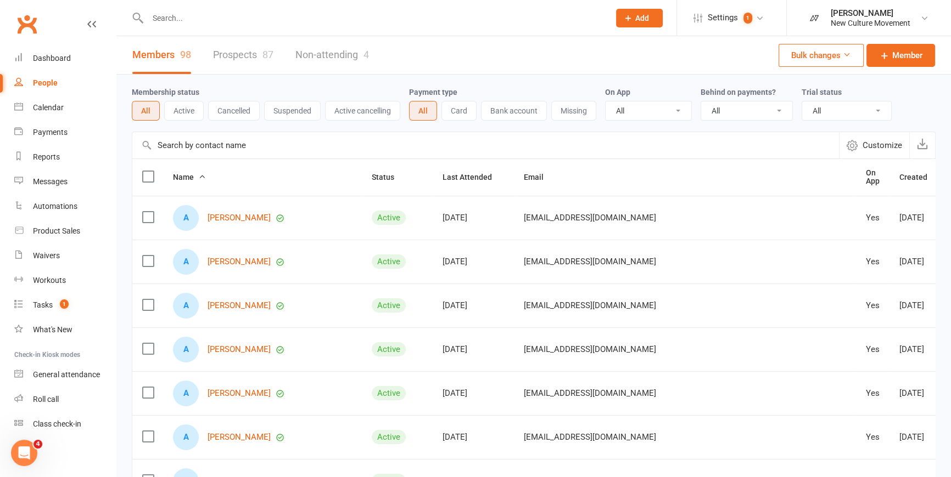
click at [255, 145] on input "text" at bounding box center [485, 145] width 706 height 26
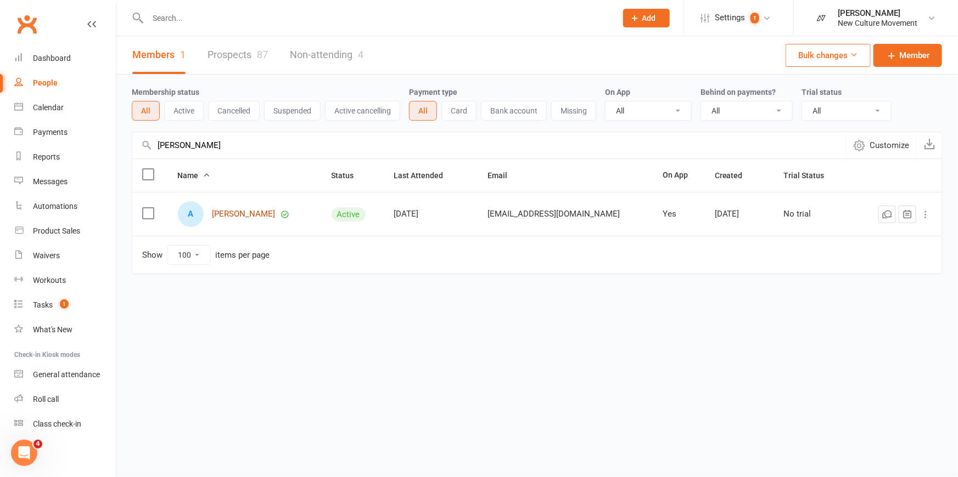
type input "[PERSON_NAME]"
click at [251, 210] on link "[PERSON_NAME]" at bounding box center [243, 214] width 63 height 9
